Goal: Information Seeking & Learning: Learn about a topic

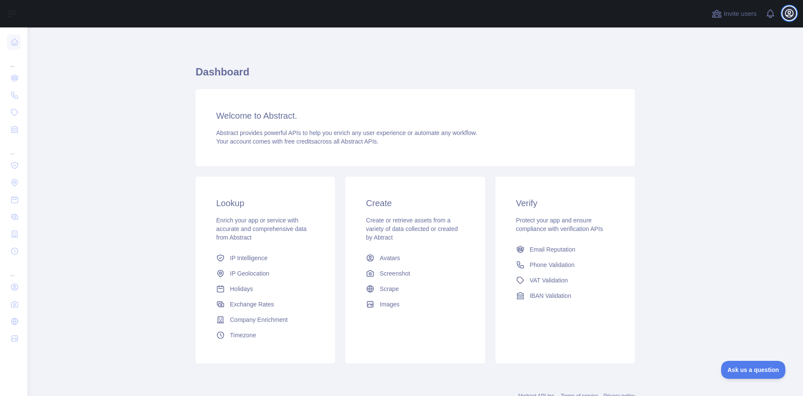
click at [788, 15] on icon "button" at bounding box center [789, 13] width 10 height 10
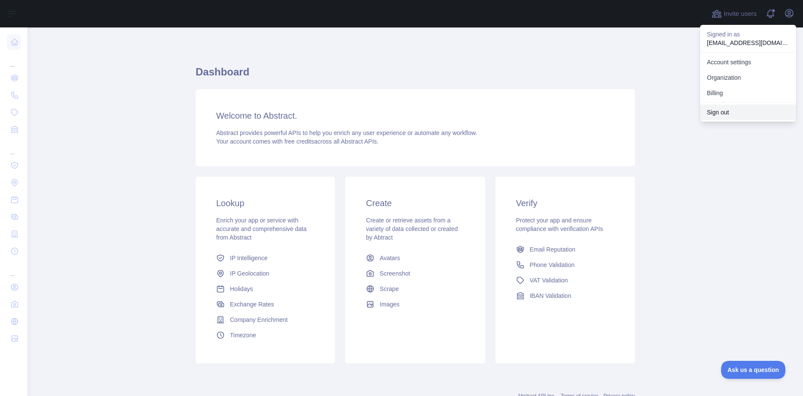
click at [740, 109] on button "Sign out" at bounding box center [748, 112] width 96 height 15
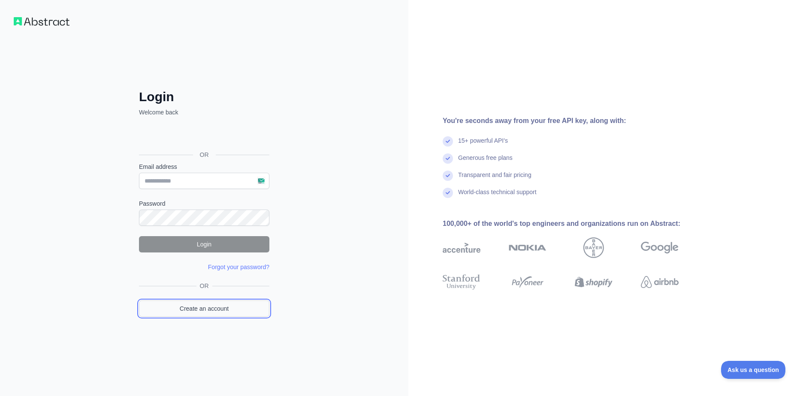
click at [213, 306] on link "Create an account" at bounding box center [204, 309] width 130 height 16
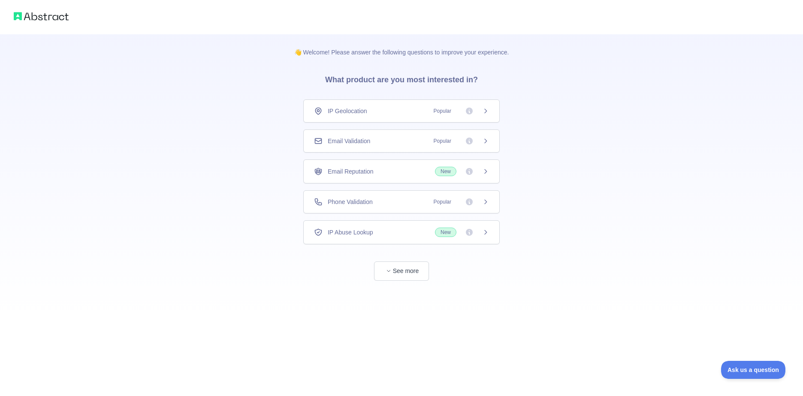
click at [384, 145] on div "Email Validation Popular" at bounding box center [401, 141] width 175 height 9
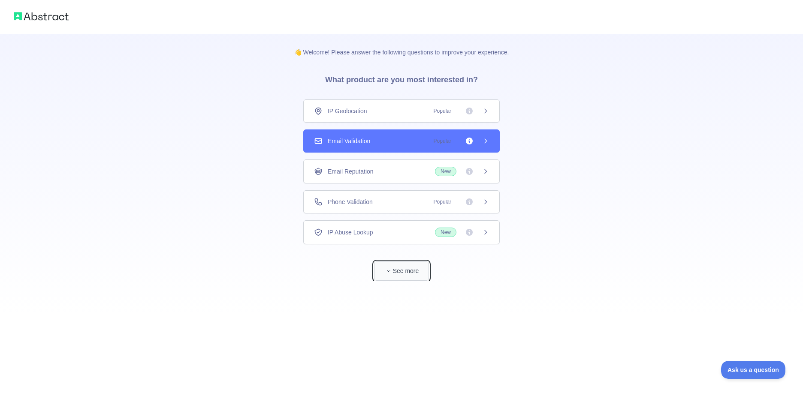
click at [397, 273] on button "See more" at bounding box center [401, 271] width 55 height 19
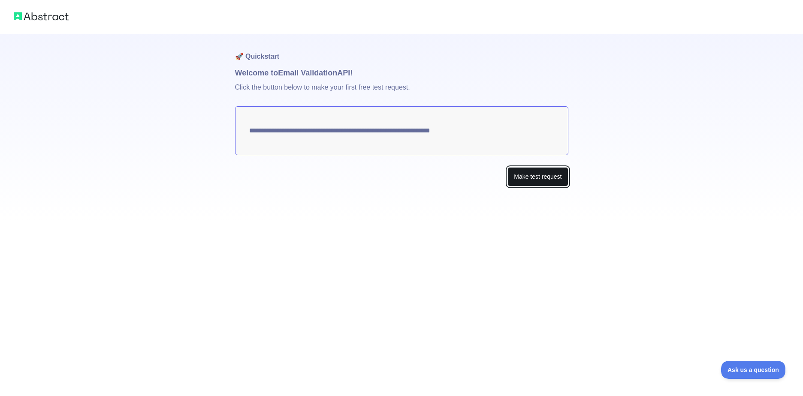
click at [522, 176] on button "Make test request" at bounding box center [537, 176] width 60 height 19
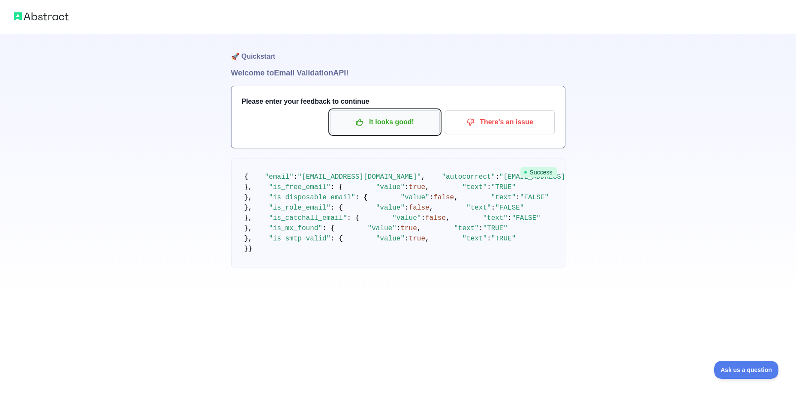
click at [383, 124] on p "It looks good!" at bounding box center [385, 122] width 97 height 15
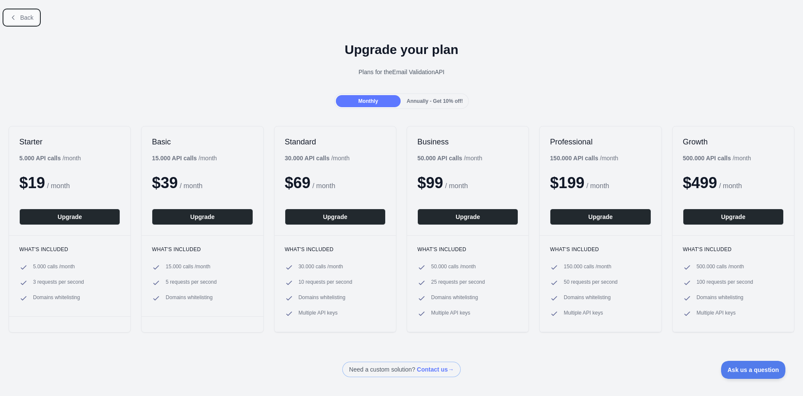
click at [26, 15] on span "Back" at bounding box center [26, 17] width 13 height 7
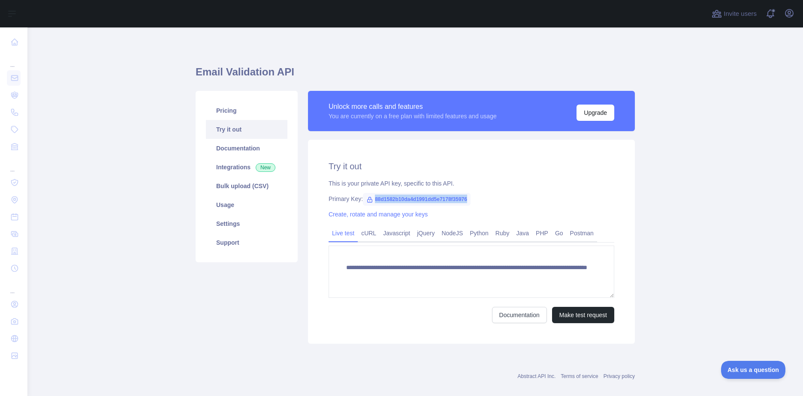
drag, startPoint x: 466, startPoint y: 199, endPoint x: 366, endPoint y: 203, distance: 100.4
click at [366, 203] on div "Primary Key: 88d1582b10da4d1991dd5e7178f35976" at bounding box center [471, 199] width 286 height 9
copy span "88d1582b10da4d1991dd5e7178f35976"
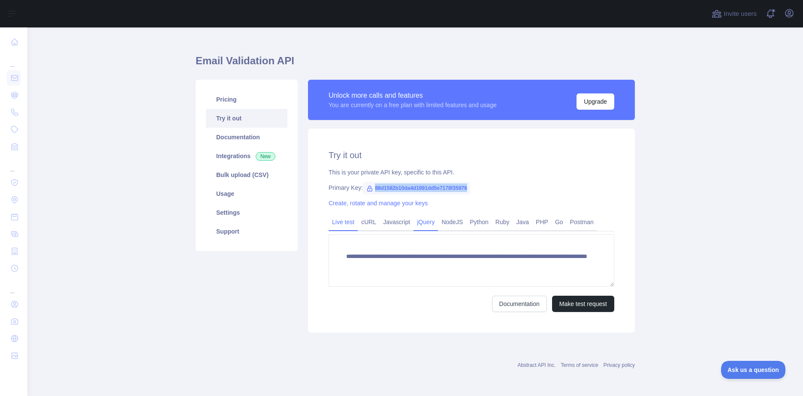
click at [413, 224] on link "jQuery" at bounding box center [425, 222] width 24 height 14
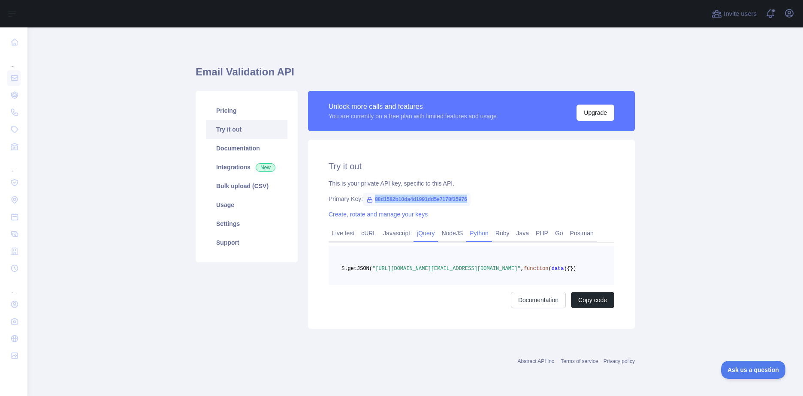
scroll to position [10, 0]
click at [466, 228] on link "Python" at bounding box center [479, 233] width 26 height 14
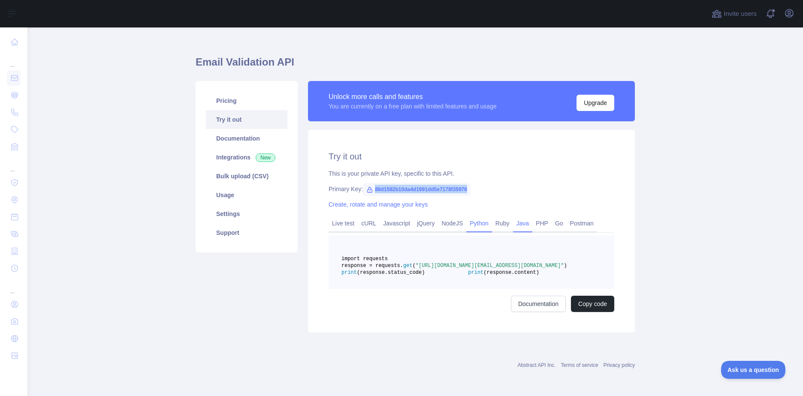
click at [513, 226] on link "Java" at bounding box center [523, 224] width 20 height 14
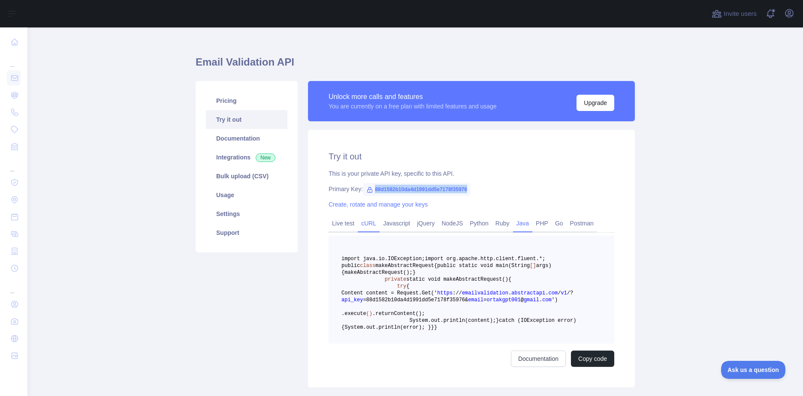
click at [363, 225] on link "cURL" at bounding box center [369, 224] width 22 height 14
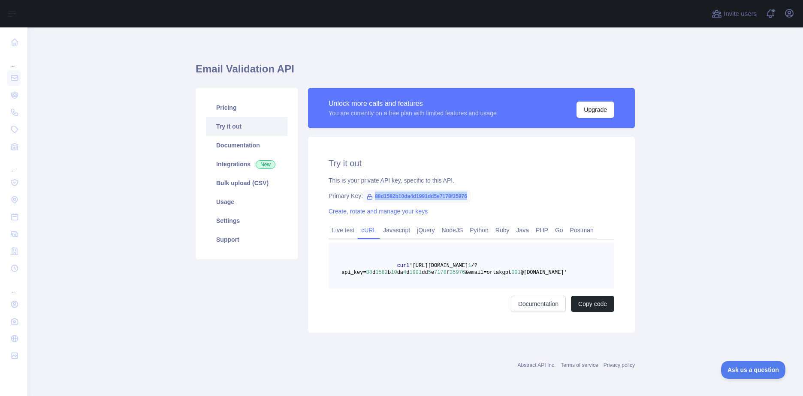
scroll to position [3, 0]
click at [340, 232] on link "Live test" at bounding box center [342, 230] width 29 height 14
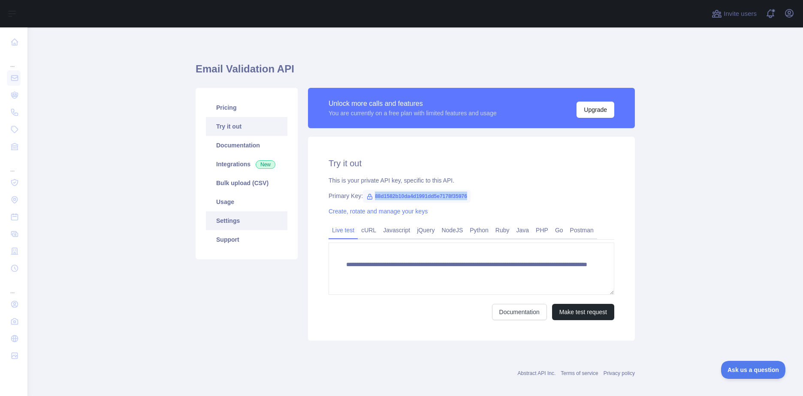
click at [236, 219] on link "Settings" at bounding box center [246, 220] width 81 height 19
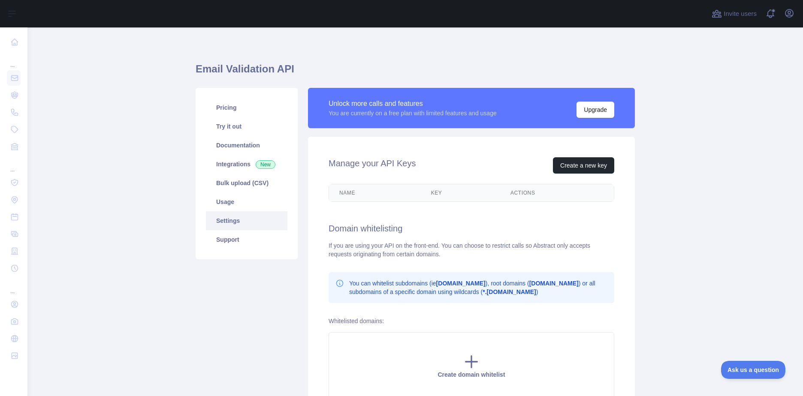
scroll to position [46, 0]
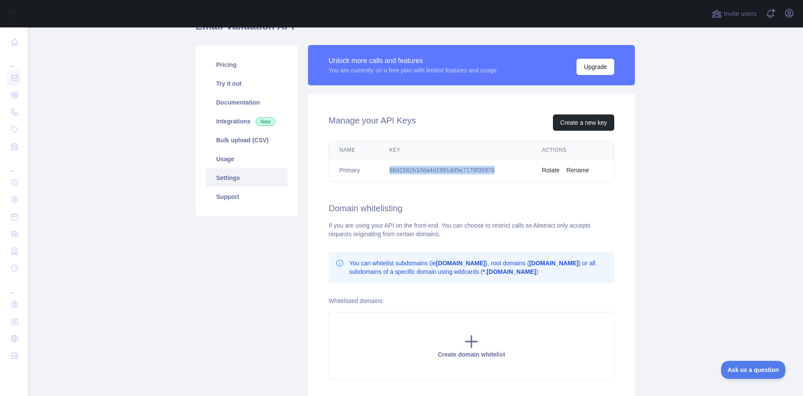
drag, startPoint x: 498, startPoint y: 169, endPoint x: 386, endPoint y: 170, distance: 111.5
click at [386, 170] on td "88d1582b10da4d1991dd5e7178f35976" at bounding box center [455, 170] width 153 height 23
copy td "88d1582b10da4d1991dd5e7178f35976"
click at [472, 224] on div "If you are using your API on the front-end. You can choose to restrict calls so…" at bounding box center [471, 229] width 286 height 17
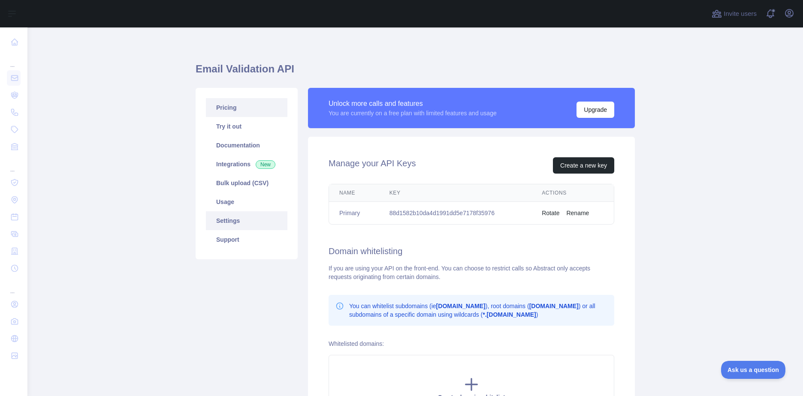
click at [260, 114] on link "Pricing" at bounding box center [246, 107] width 81 height 19
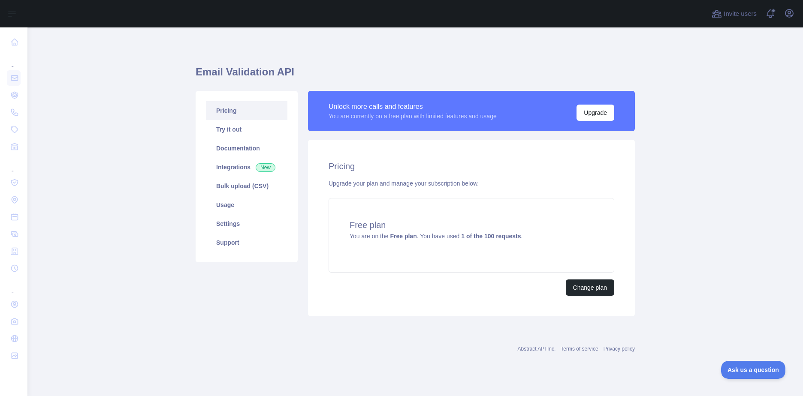
click at [239, 117] on link "Pricing" at bounding box center [246, 110] width 81 height 19
click at [236, 137] on link "Try it out" at bounding box center [246, 129] width 81 height 19
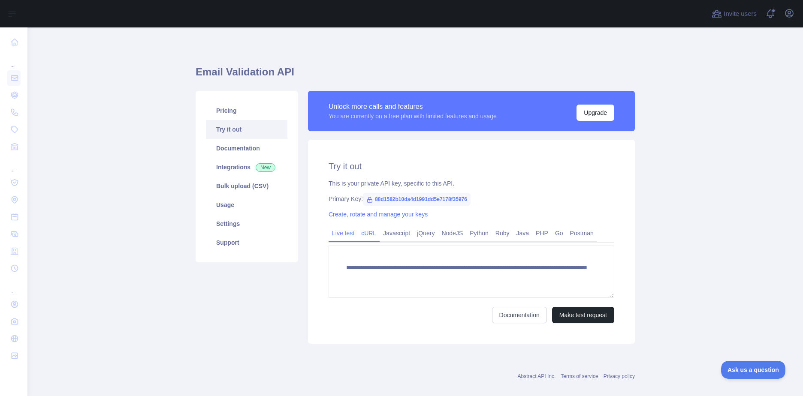
click at [362, 232] on link "cURL" at bounding box center [369, 233] width 22 height 14
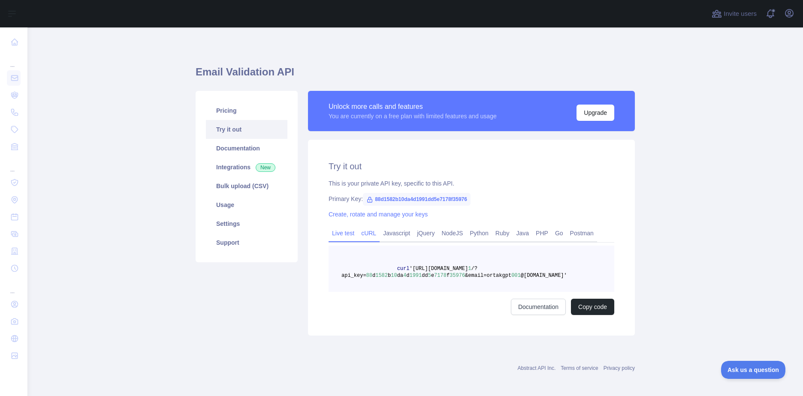
click at [345, 234] on link "Live test" at bounding box center [342, 233] width 29 height 14
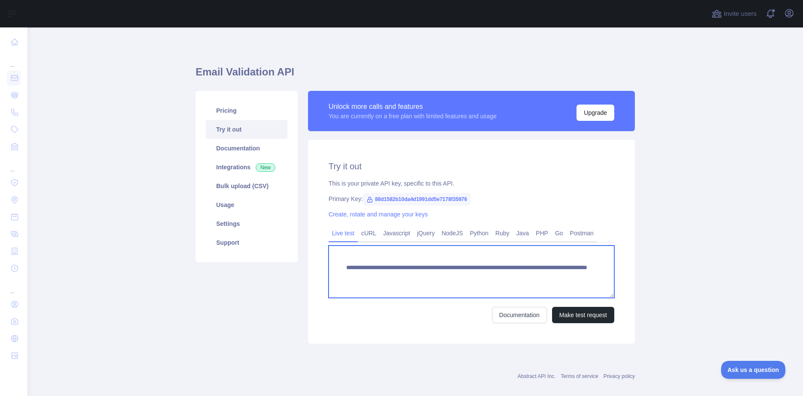
click at [467, 267] on textarea "**********" at bounding box center [471, 272] width 286 height 52
click at [458, 265] on textarea "**********" at bounding box center [471, 272] width 286 height 52
drag, startPoint x: 338, startPoint y: 268, endPoint x: 395, endPoint y: 269, distance: 56.6
click at [395, 269] on textarea "**********" at bounding box center [471, 272] width 286 height 52
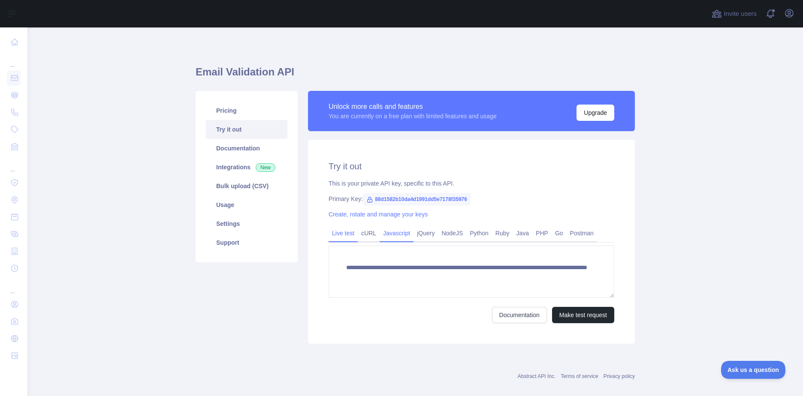
click at [389, 231] on link "Javascript" at bounding box center [397, 233] width 34 height 14
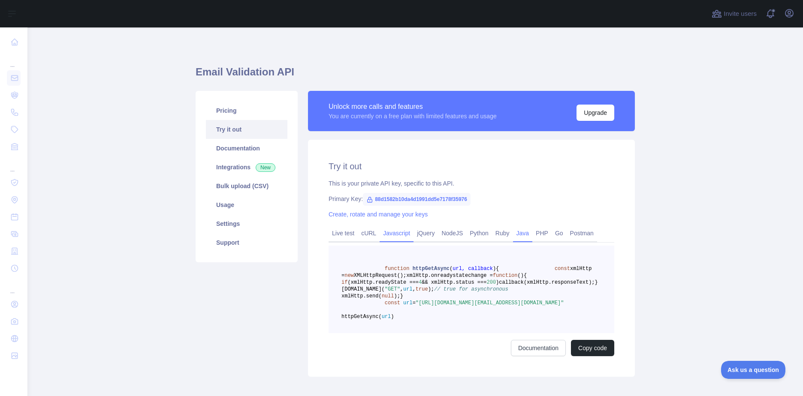
click at [521, 235] on link "Java" at bounding box center [523, 233] width 20 height 14
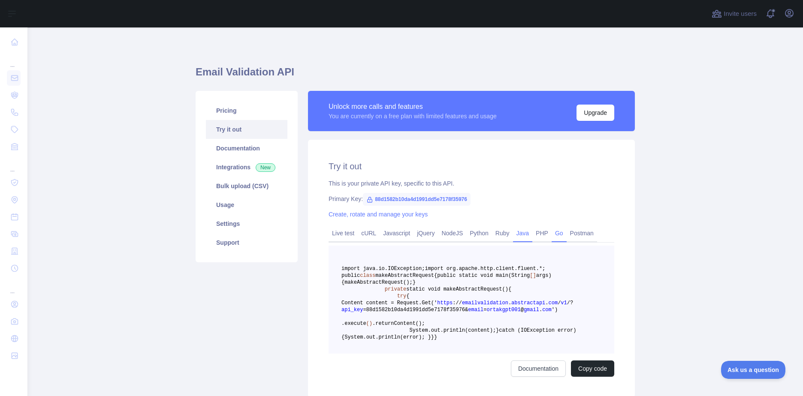
click at [551, 235] on link "Go" at bounding box center [558, 233] width 15 height 14
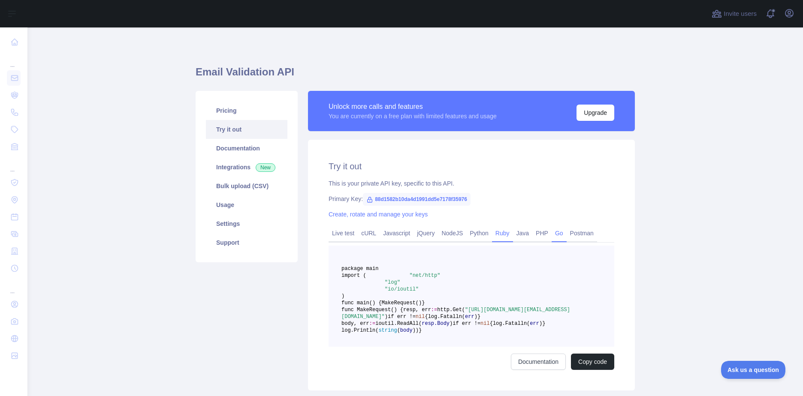
click at [492, 239] on link "Ruby" at bounding box center [502, 233] width 21 height 14
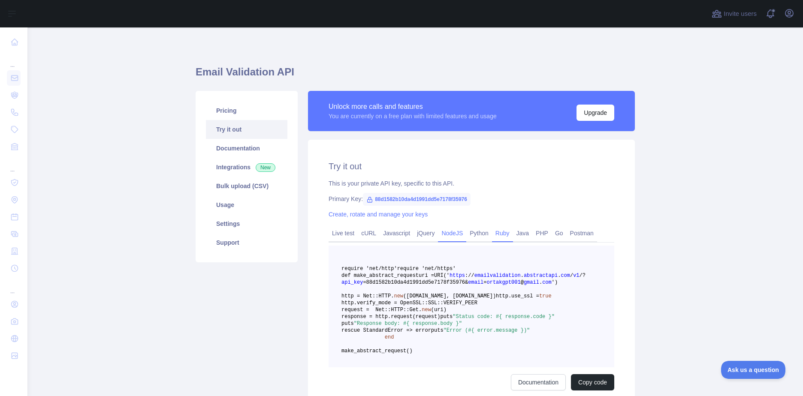
click at [438, 234] on link "NodeJS" at bounding box center [452, 233] width 28 height 14
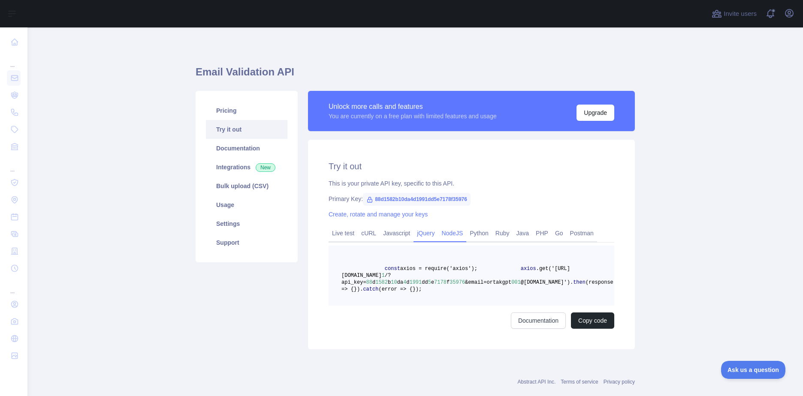
click at [415, 234] on link "jQuery" at bounding box center [425, 233] width 24 height 14
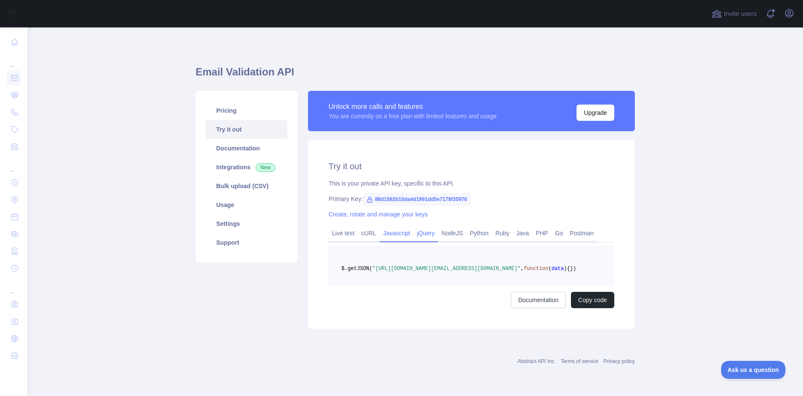
click at [394, 234] on link "Javascript" at bounding box center [397, 233] width 34 height 14
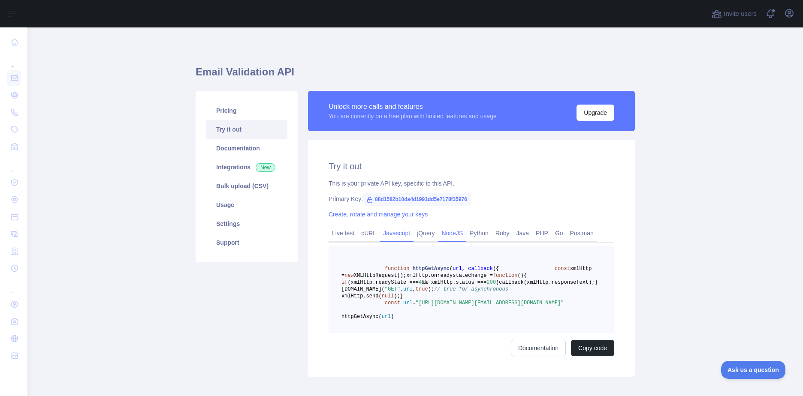
click at [442, 235] on link "NodeJS" at bounding box center [452, 233] width 28 height 14
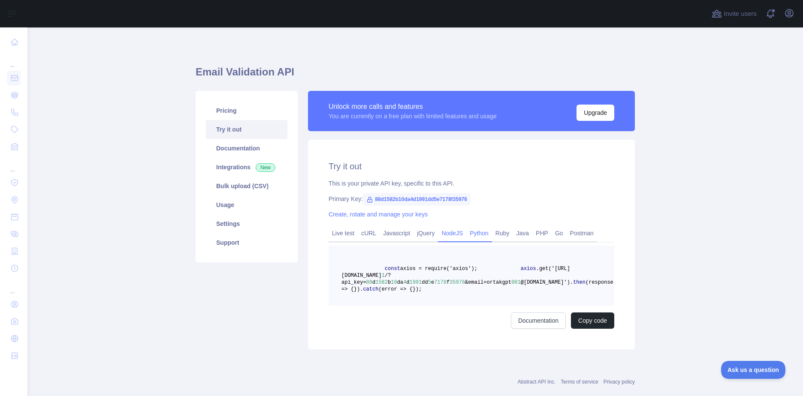
click at [468, 234] on link "Python" at bounding box center [479, 233] width 26 height 14
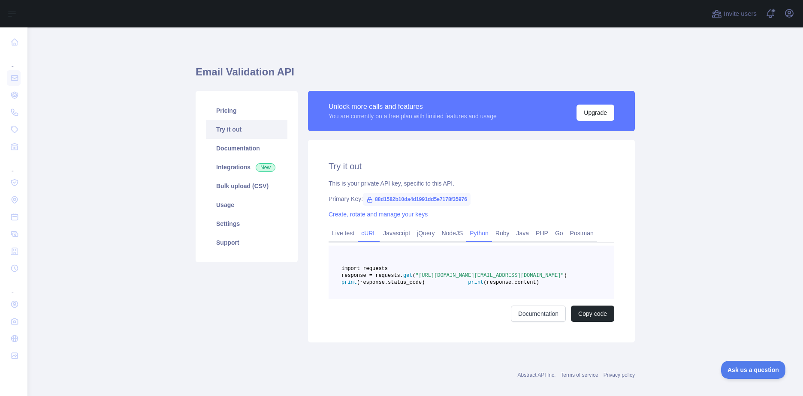
click at [371, 236] on link "cURL" at bounding box center [369, 233] width 22 height 14
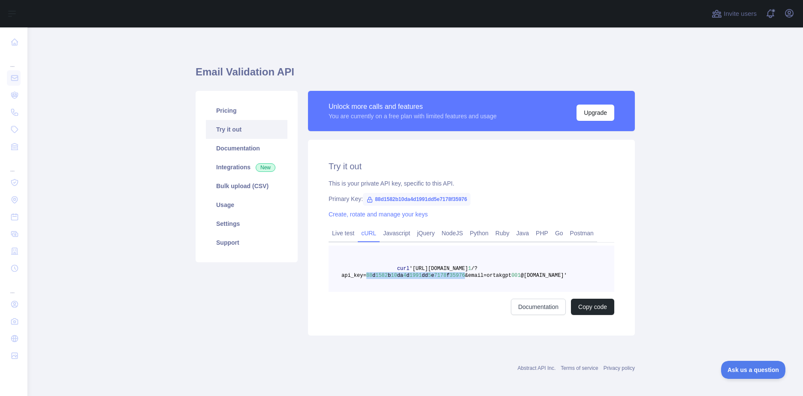
drag, startPoint x: 361, startPoint y: 277, endPoint x: 450, endPoint y: 280, distance: 89.7
click at [450, 280] on pre "curl 'https://emailvalidation.abstractapi.com/v 1 /?api_key= 88 d 1582 b 10 da …" at bounding box center [471, 269] width 286 height 46
click at [450, 283] on pre "curl 'https://emailvalidation.abstractapi.com/v 1 /?api_key= 88 d 1582 b 10 da …" at bounding box center [471, 269] width 286 height 46
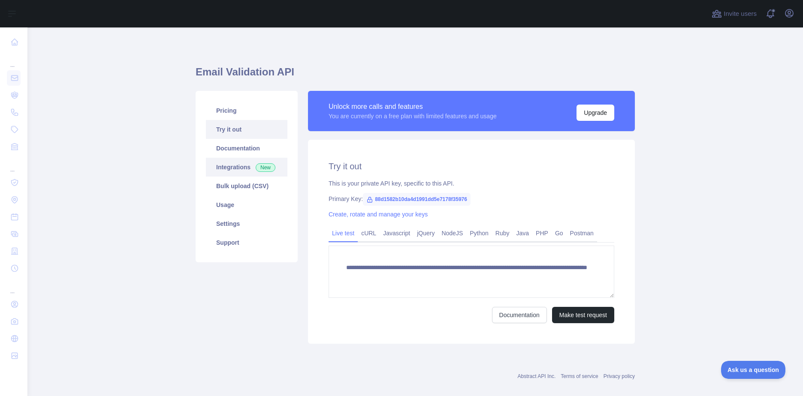
click at [242, 162] on link "Integrations New" at bounding box center [246, 167] width 81 height 19
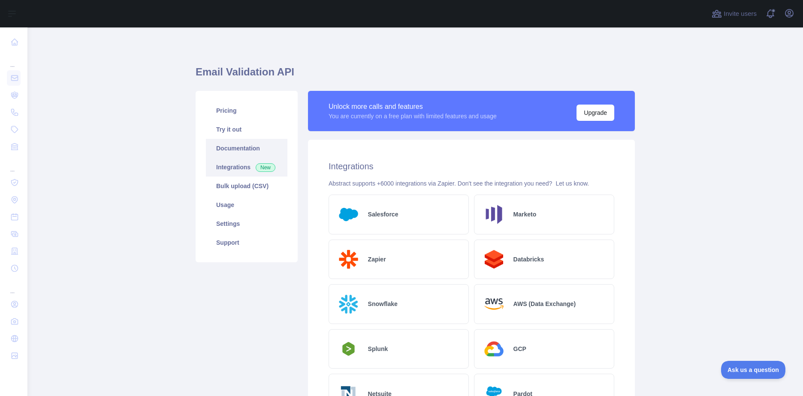
click at [237, 150] on link "Documentation" at bounding box center [246, 148] width 81 height 19
click at [229, 112] on link "Pricing" at bounding box center [246, 110] width 81 height 19
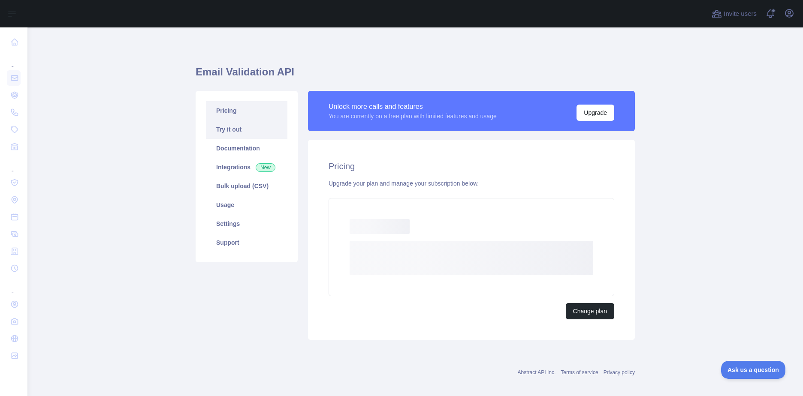
click at [237, 125] on link "Try it out" at bounding box center [246, 129] width 81 height 19
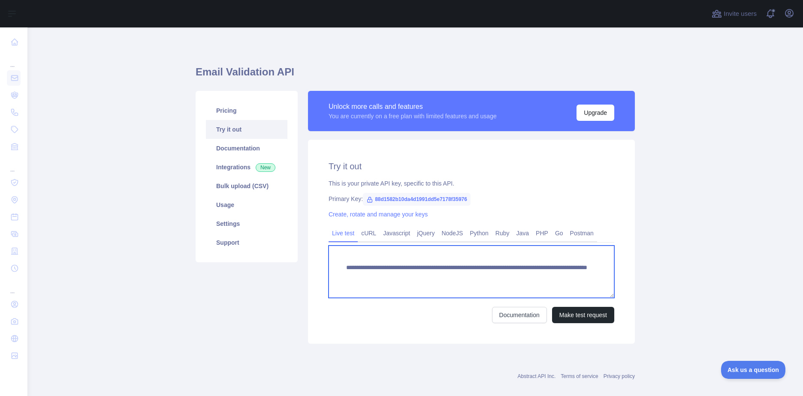
drag, startPoint x: 454, startPoint y: 267, endPoint x: 340, endPoint y: 271, distance: 113.7
click at [340, 271] on textarea "**********" at bounding box center [471, 272] width 286 height 52
